Goal: Use online tool/utility: Utilize a website feature to perform a specific function

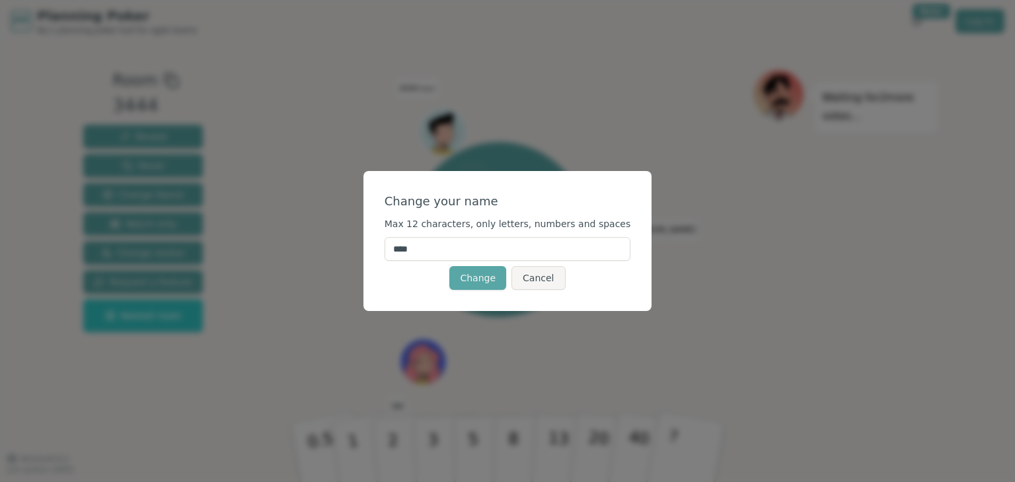
click at [476, 252] on input "****" at bounding box center [508, 249] width 246 height 24
click at [436, 252] on input "********" at bounding box center [508, 249] width 246 height 24
type input "*******"
click at [482, 278] on button "Change" at bounding box center [477, 278] width 57 height 24
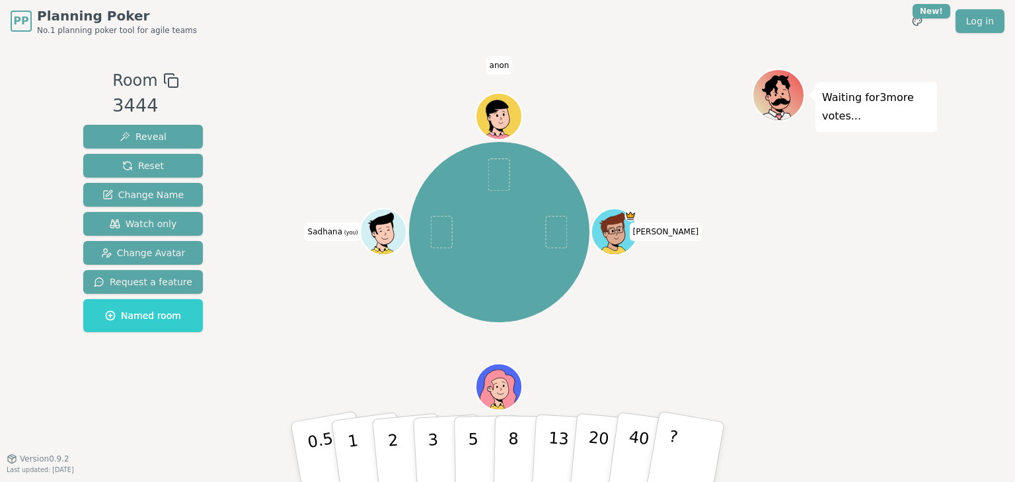
click at [384, 237] on icon at bounding box center [386, 240] width 22 height 8
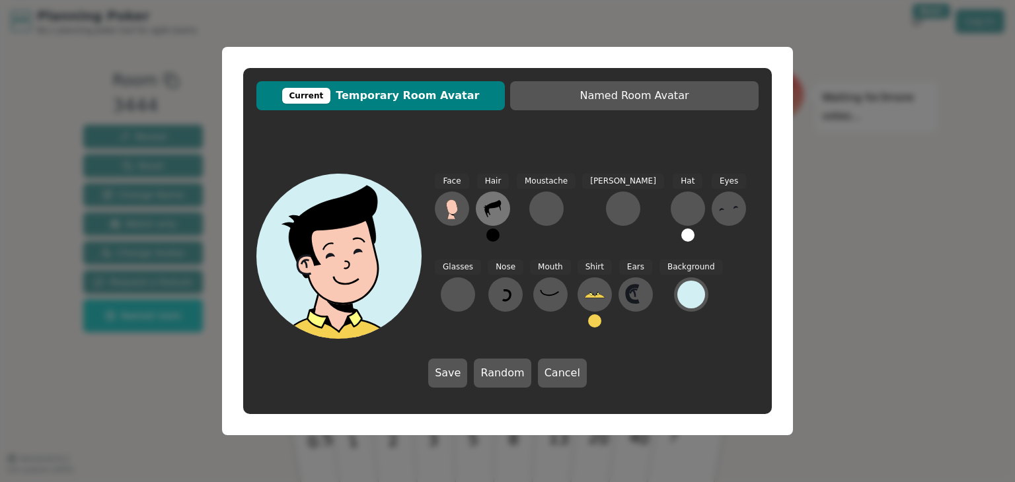
click at [498, 213] on icon at bounding box center [492, 208] width 21 height 21
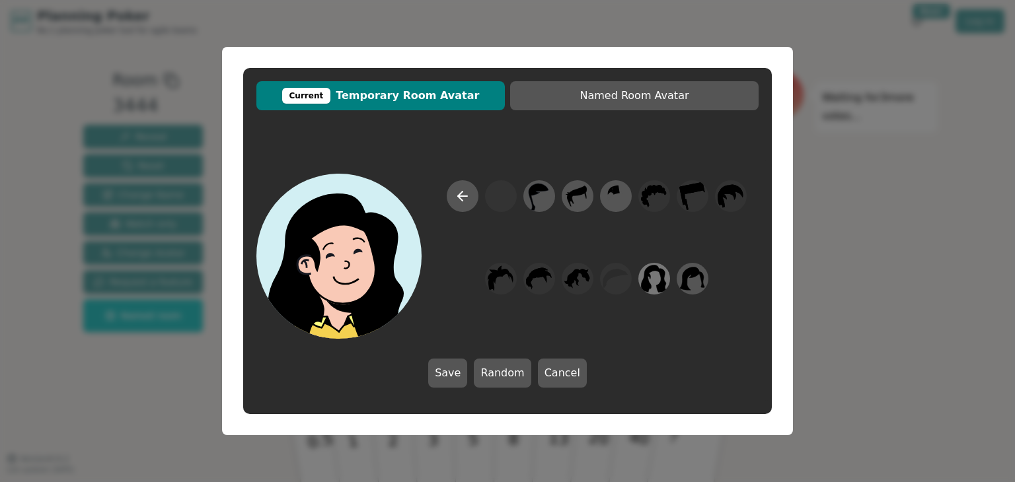
click at [663, 283] on icon at bounding box center [655, 279] width 26 height 28
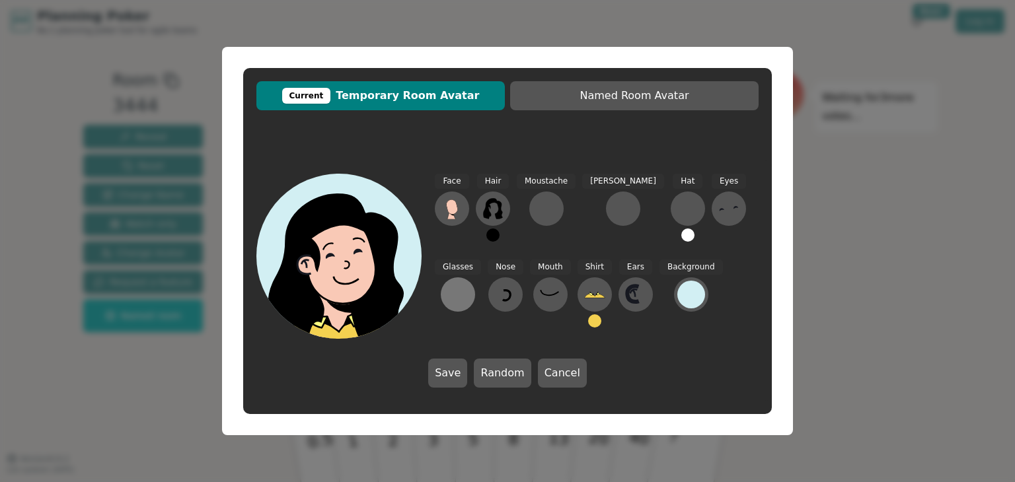
click at [468, 284] on div at bounding box center [457, 294] width 21 height 21
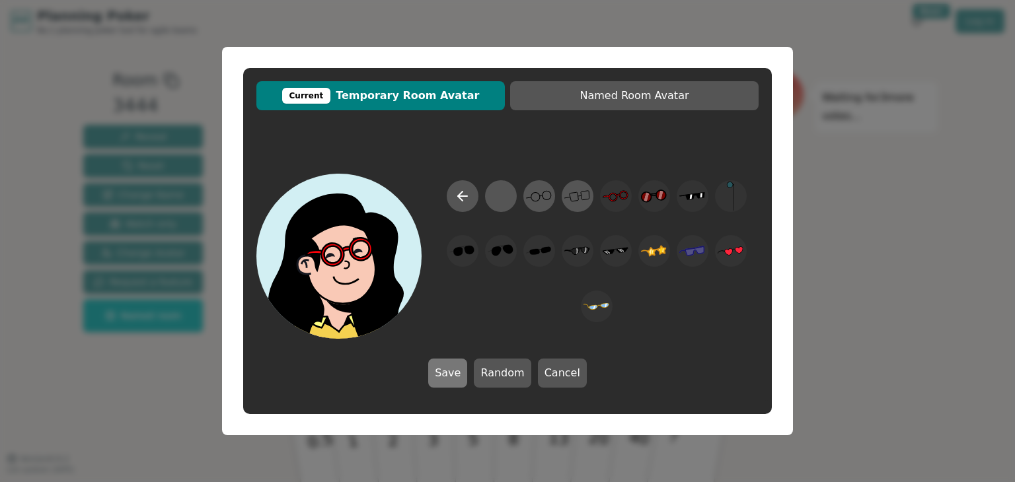
click at [445, 369] on button "Save" at bounding box center [447, 373] width 39 height 29
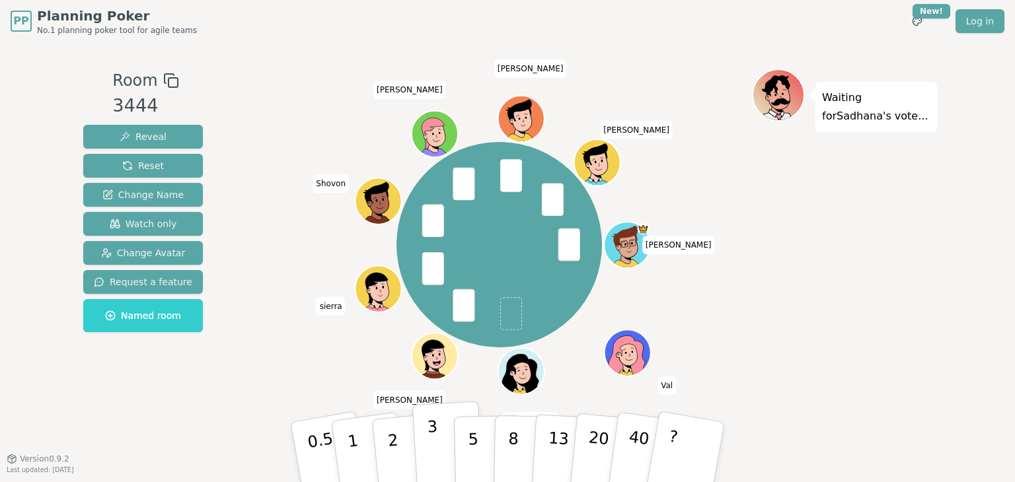
click at [441, 437] on button "3" at bounding box center [448, 452] width 72 height 103
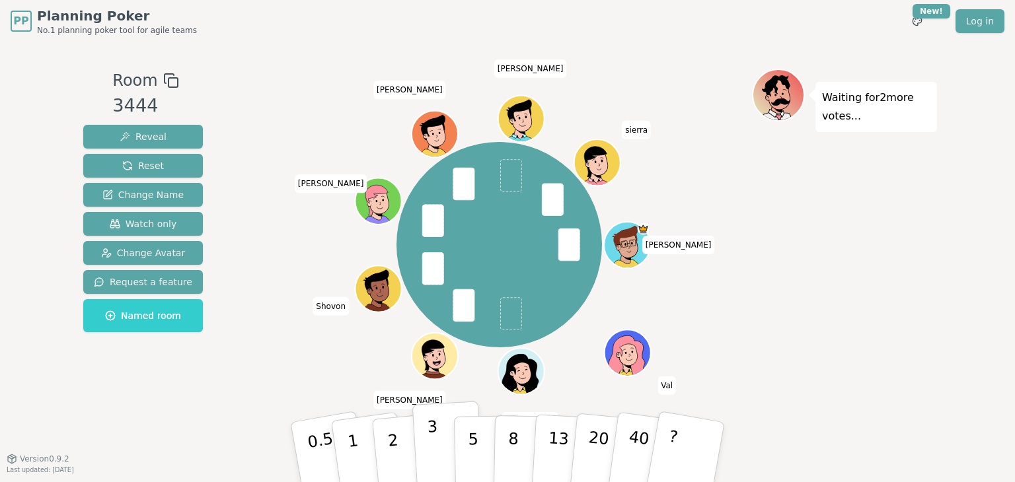
click at [437, 459] on button "3" at bounding box center [448, 452] width 72 height 103
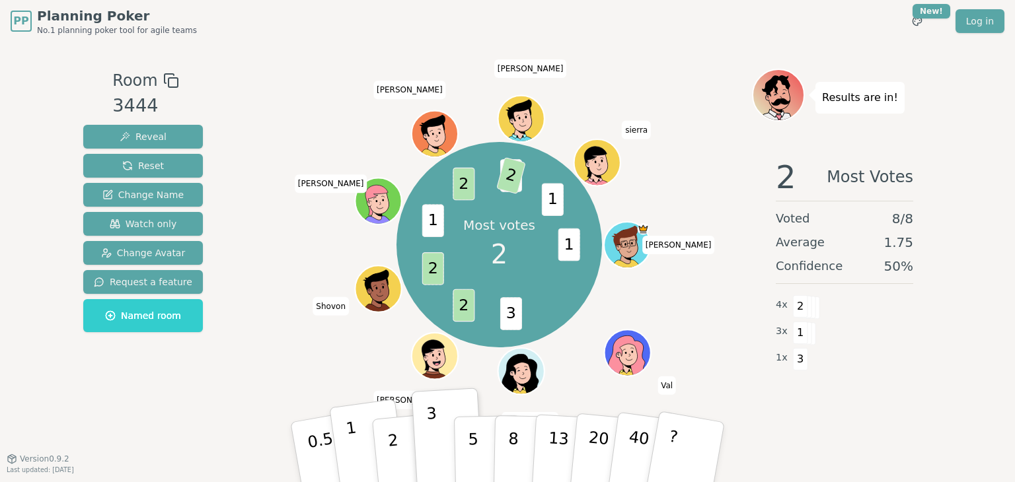
click at [347, 470] on button "1" at bounding box center [368, 452] width 79 height 107
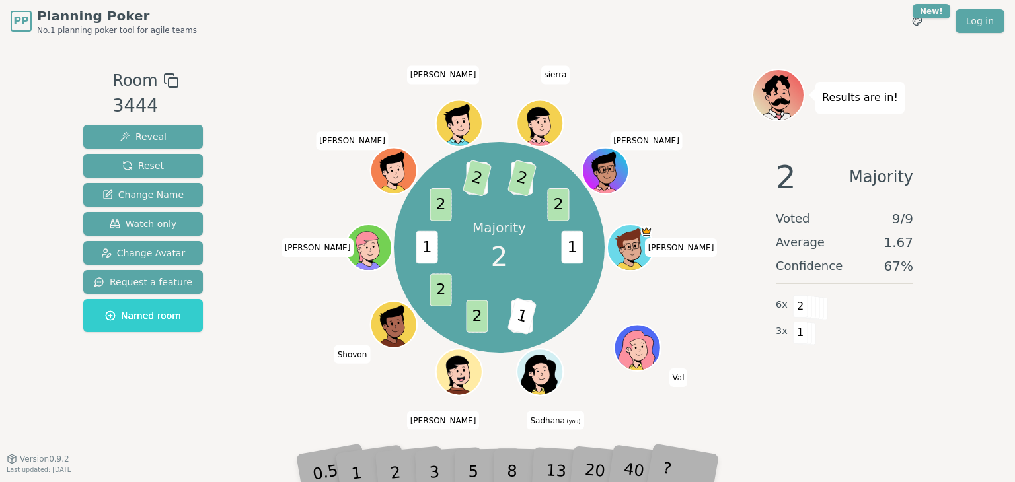
click at [975, 363] on div "PP Planning Poker No.1 planning poker tool for agile teams Toggle theme New! Lo…" at bounding box center [507, 241] width 1015 height 482
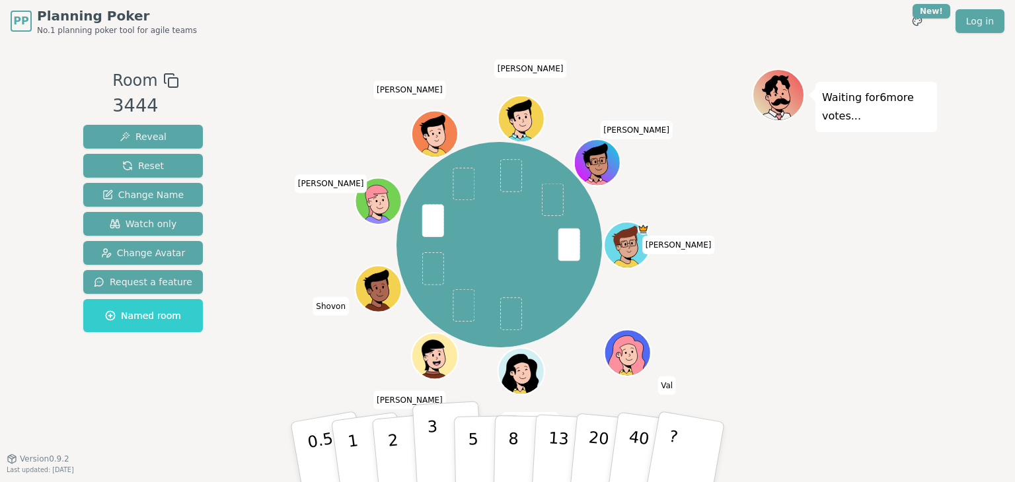
click at [423, 449] on button "3" at bounding box center [448, 452] width 72 height 103
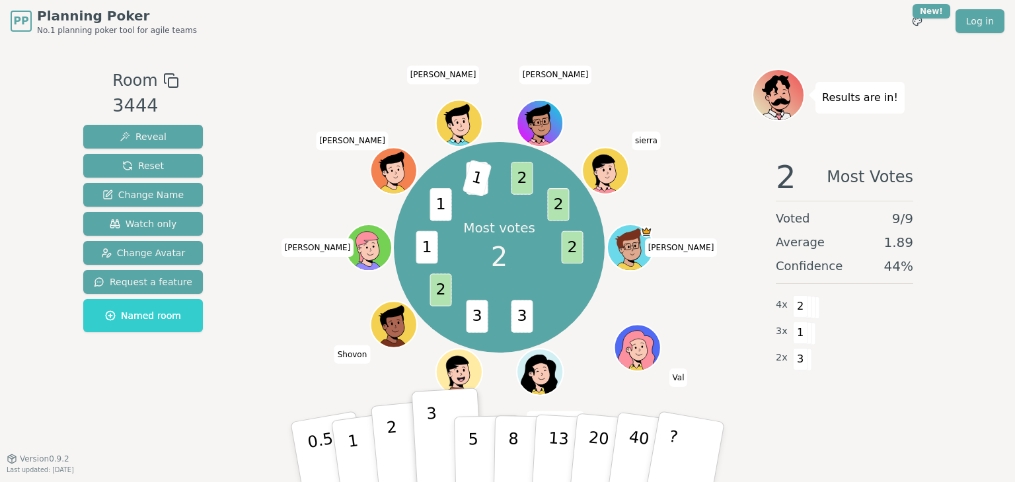
click at [388, 437] on p "2" at bounding box center [394, 454] width 17 height 72
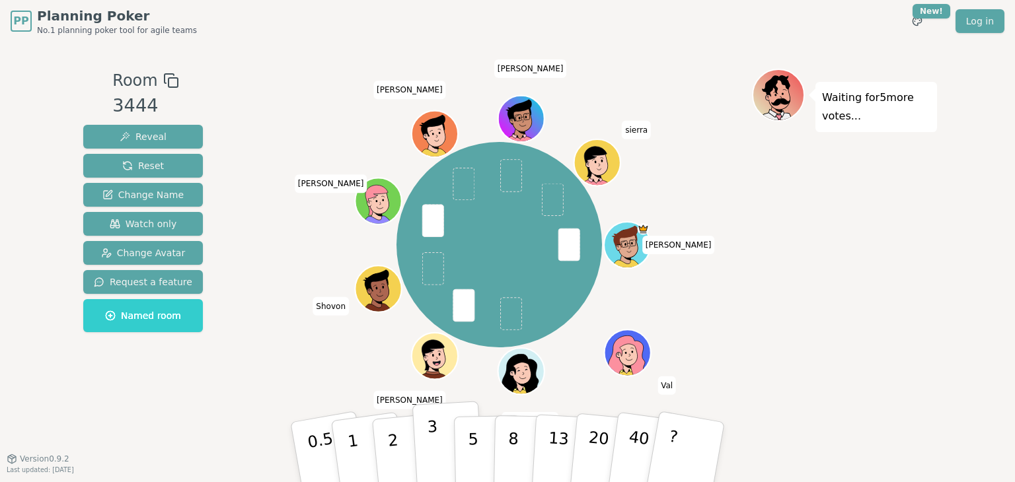
click at [443, 445] on button "3" at bounding box center [448, 452] width 72 height 103
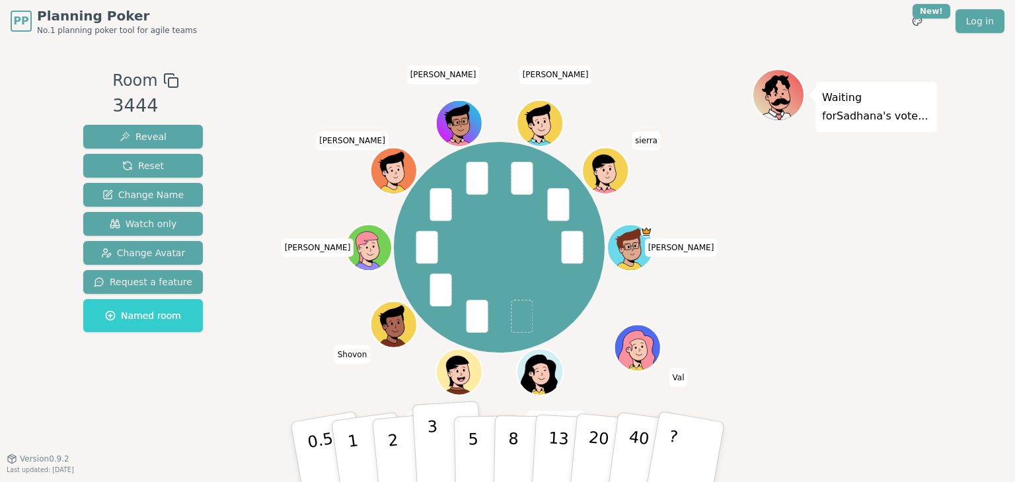
click at [426, 447] on button "3" at bounding box center [448, 452] width 72 height 103
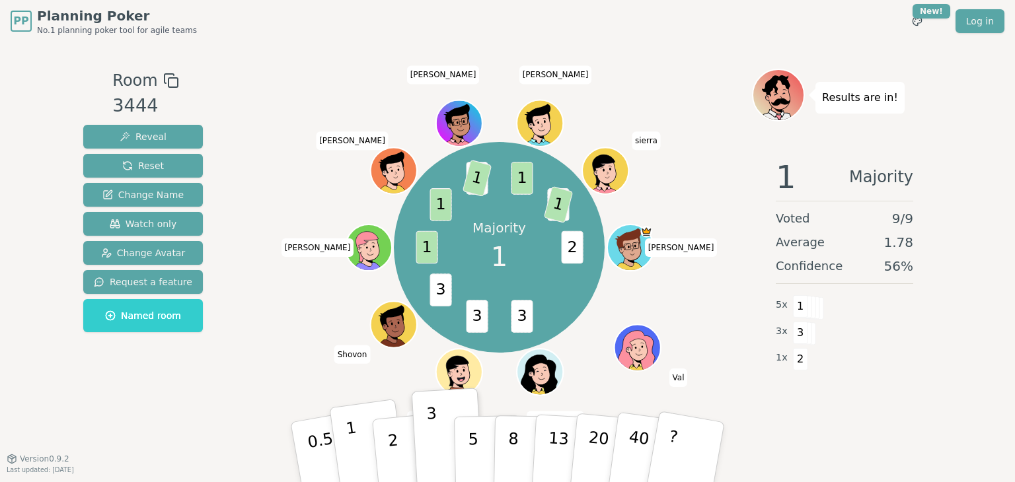
click at [355, 447] on p "1" at bounding box center [355, 454] width 20 height 72
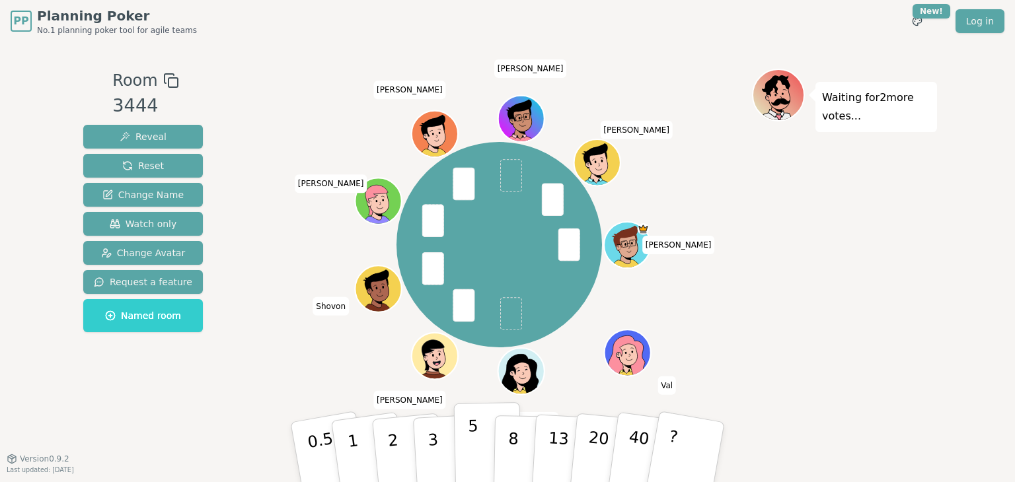
click at [463, 439] on button "5" at bounding box center [488, 452] width 68 height 100
